Goal: Complete application form

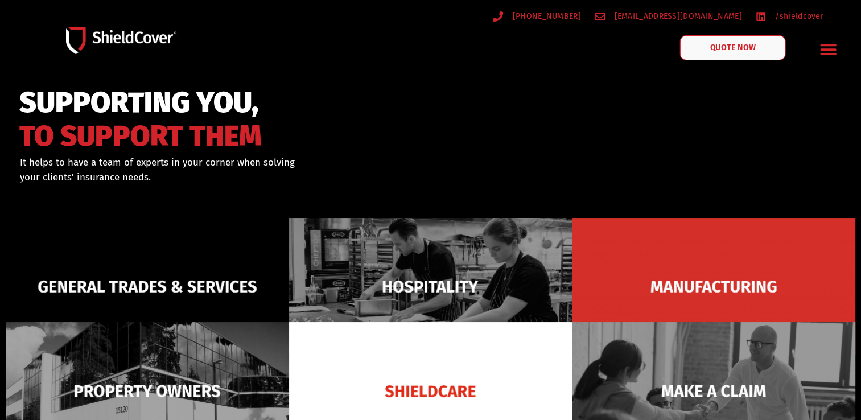
click at [733, 44] on span "QUOTE NOW" at bounding box center [733, 48] width 46 height 8
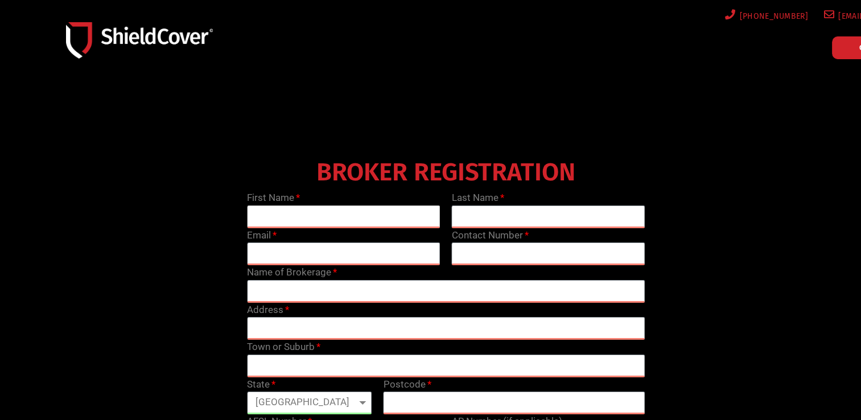
click at [346, 219] on input "text" at bounding box center [344, 216] width 194 height 23
type input "Luke"
type input "Prato"
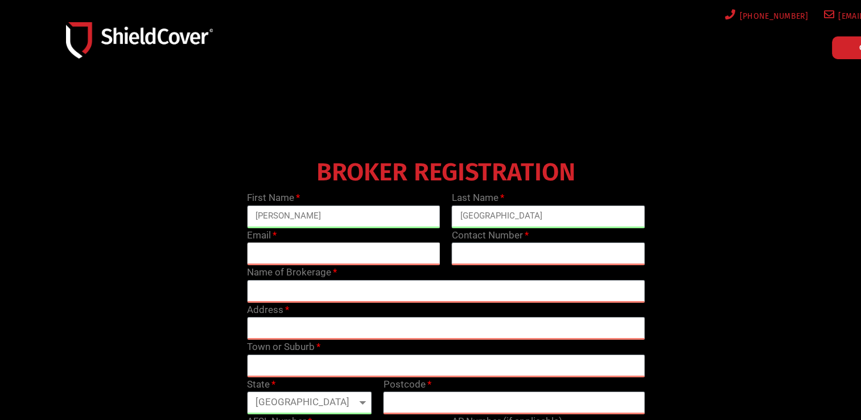
type input "luke@ballaratinsurancebrokers.com.au"
type input "03 5333 5222"
click at [344, 295] on input "text" at bounding box center [446, 291] width 398 height 23
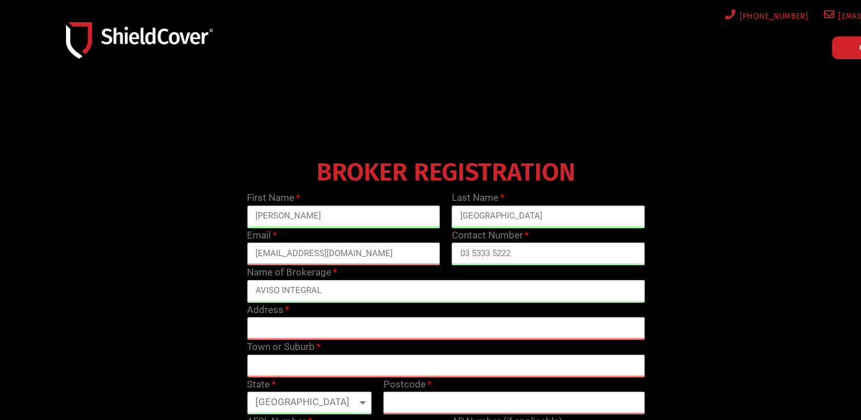
type input "AVISO INTEGRAL"
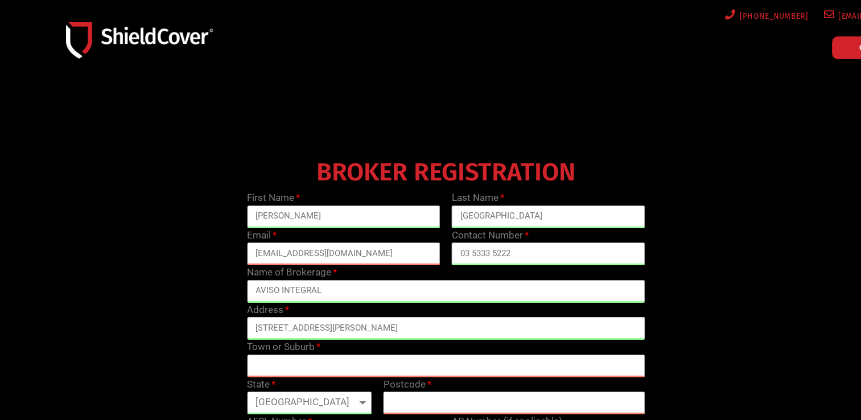
type input "31 ARMSTRONG STREET SOUTH"
click at [319, 361] on input "BALLARATR" at bounding box center [446, 366] width 398 height 23
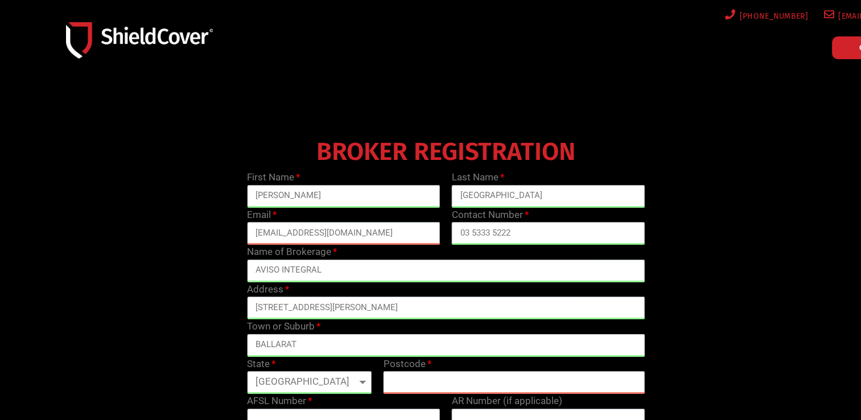
type input "BALLARAT"
select select "VIC"
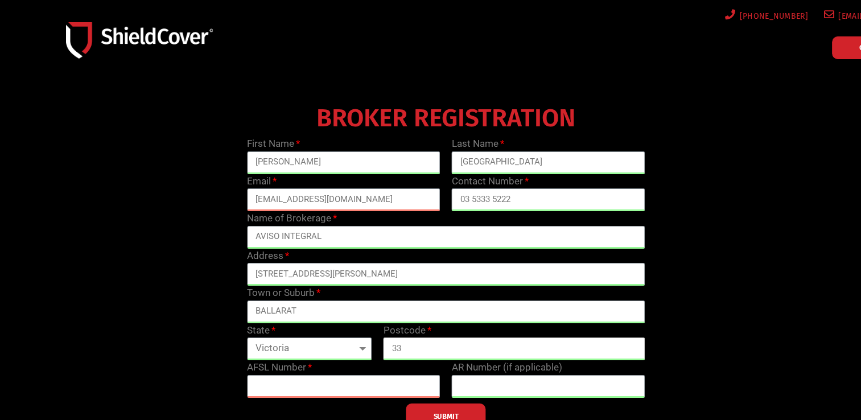
scroll to position [58, 0]
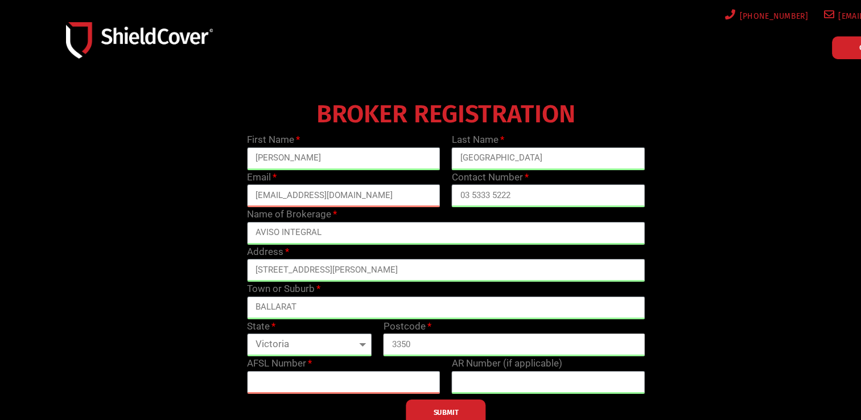
type input "3350"
click at [307, 388] on input "text" at bounding box center [344, 382] width 194 height 23
click at [275, 382] on input "text" at bounding box center [344, 382] width 194 height 23
type input "241365"
click at [456, 411] on span "SUBMIT" at bounding box center [446, 412] width 25 height 2
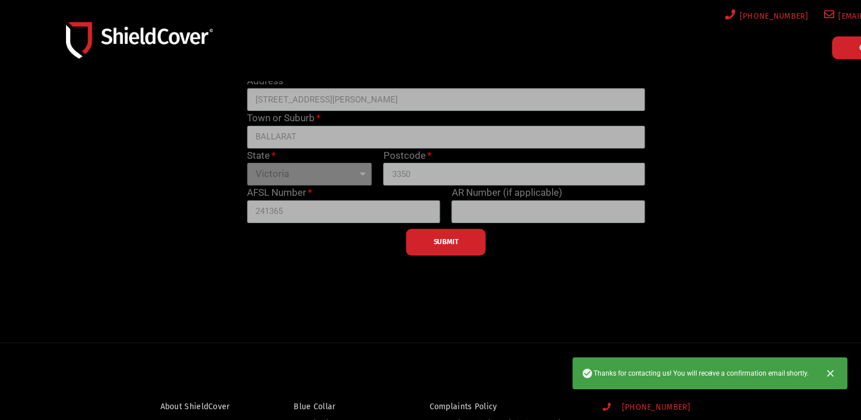
scroll to position [0, 0]
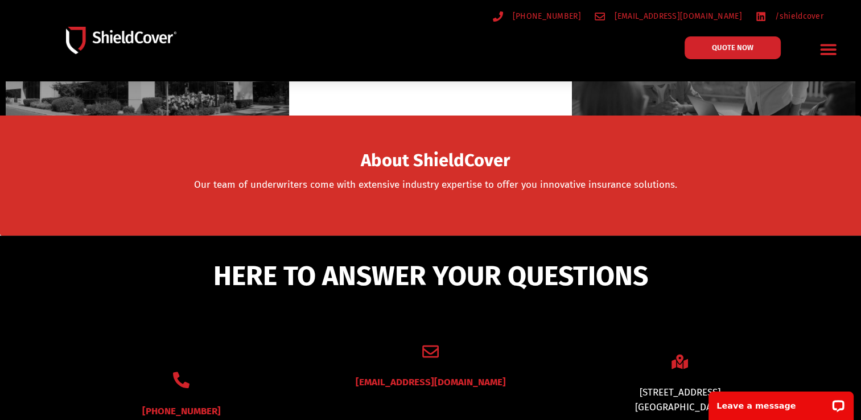
scroll to position [398, 0]
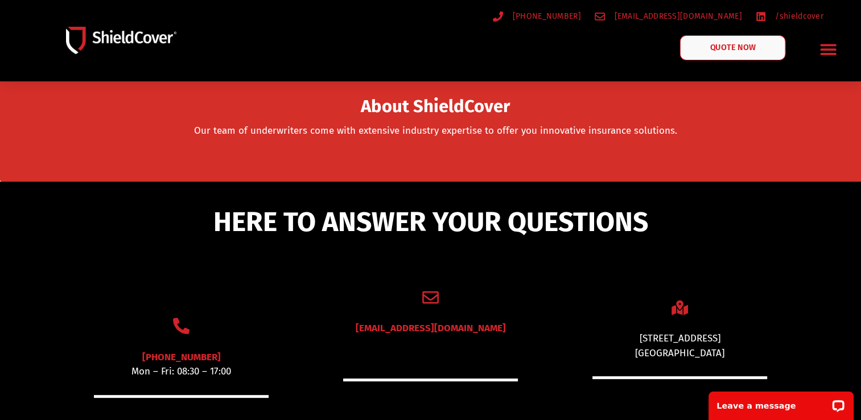
click at [736, 58] on link "QUOTE NOW" at bounding box center [733, 47] width 106 height 25
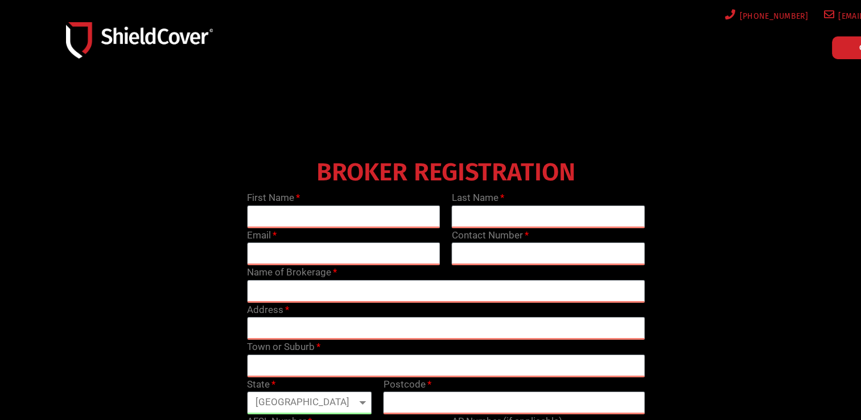
click at [647, 75] on header "[PHONE_NUMBER] [EMAIL_ADDRESS][DOMAIN_NAME] /shieldcover QUOTE NOW Menu Blue Co…" at bounding box center [541, 40] width 1083 height 81
